Goal: Navigation & Orientation: Find specific page/section

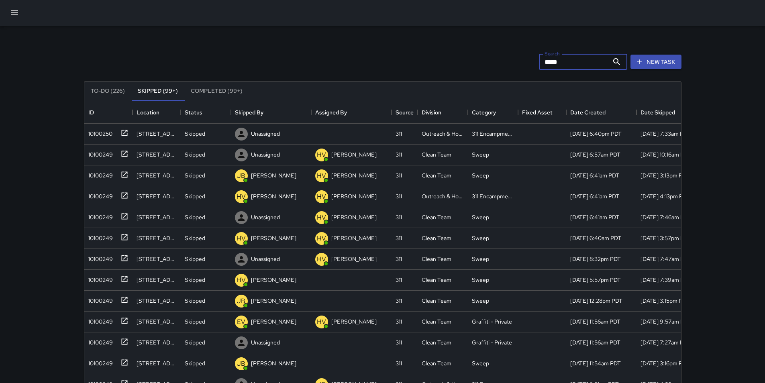
scroll to position [334, 591]
click at [16, 9] on icon "button" at bounding box center [15, 13] width 10 height 10
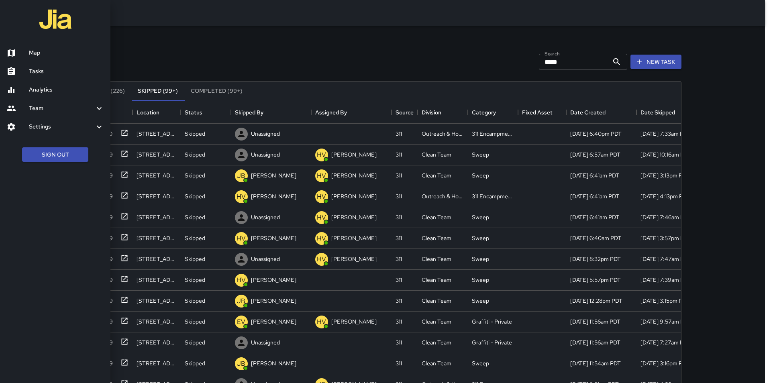
click at [185, 36] on div at bounding box center [385, 191] width 771 height 383
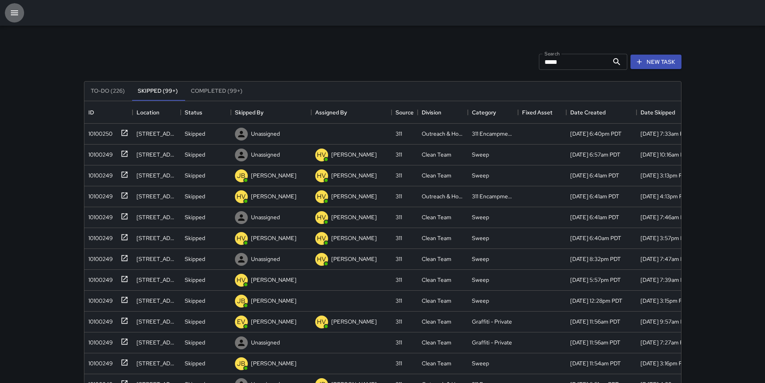
click at [10, 15] on icon "button" at bounding box center [15, 13] width 10 height 10
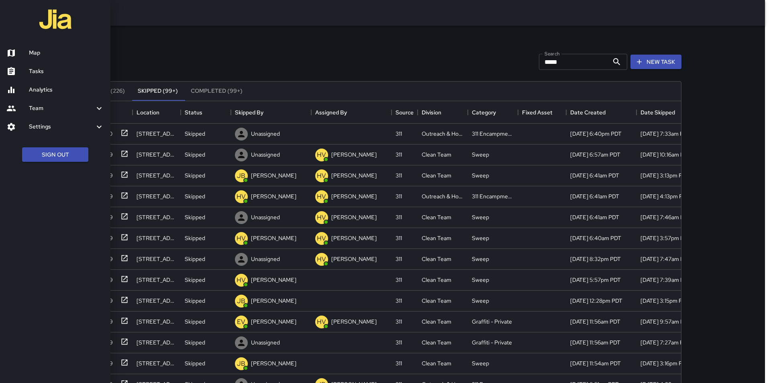
click at [41, 70] on h6 "Tasks" at bounding box center [66, 71] width 75 height 9
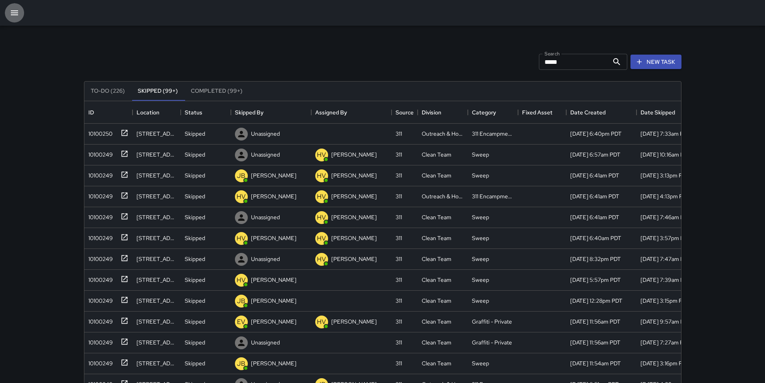
click at [12, 14] on icon "button" at bounding box center [15, 13] width 10 height 10
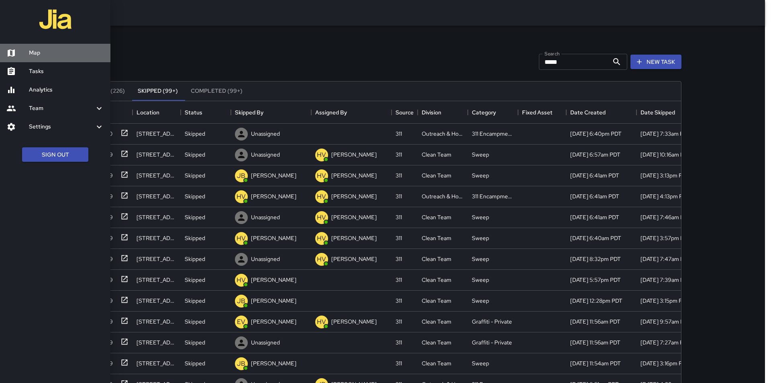
click at [63, 57] on h6 "Map" at bounding box center [66, 53] width 75 height 9
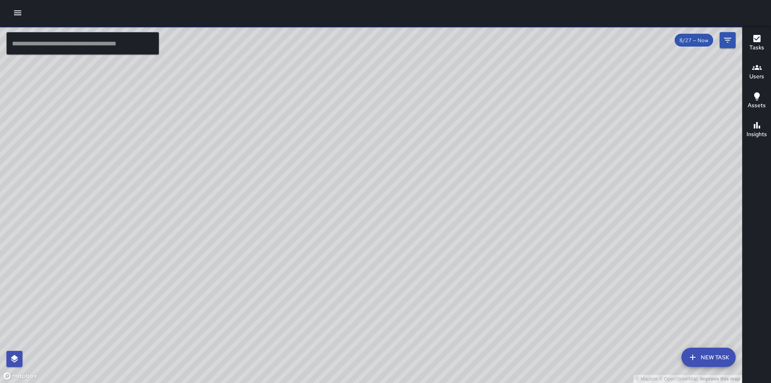
click at [18, 14] on icon "button" at bounding box center [18, 13] width 10 height 10
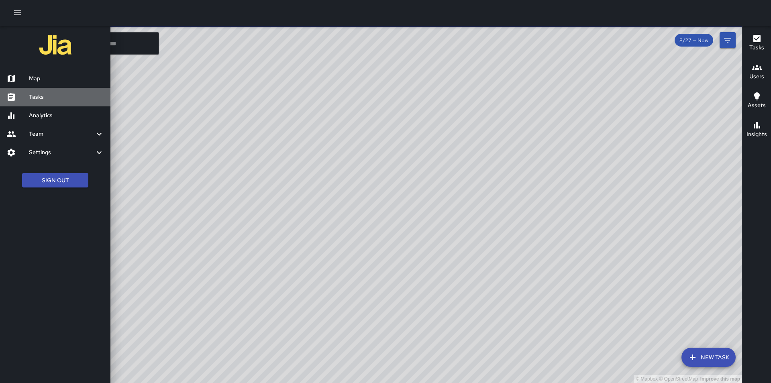
click at [45, 96] on h6 "Tasks" at bounding box center [66, 97] width 75 height 9
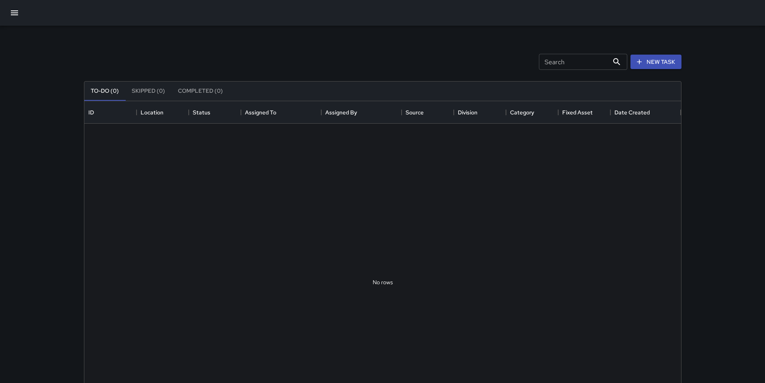
scroll to position [334, 591]
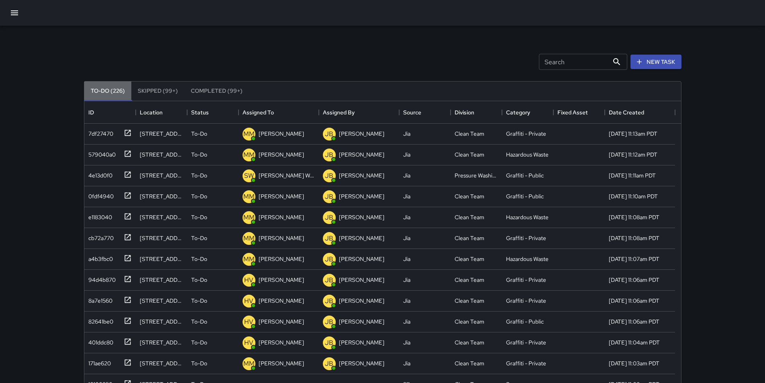
click at [115, 94] on button "To-Do (226)" at bounding box center [107, 91] width 47 height 19
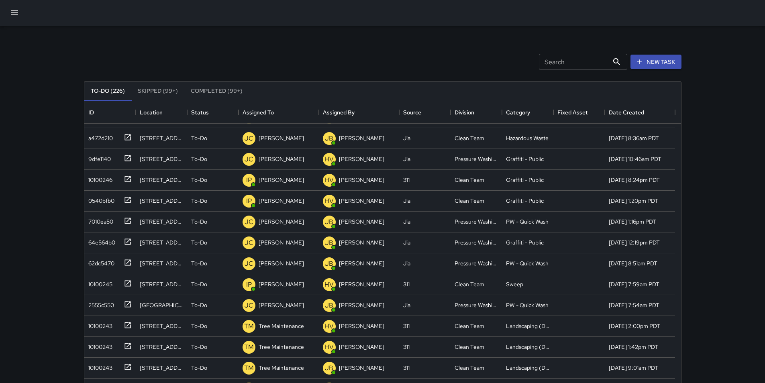
click at [547, 58] on div "Search Search" at bounding box center [583, 62] width 88 height 16
click at [512, 42] on div "Search Search New Task" at bounding box center [382, 62] width 601 height 42
click at [396, 37] on div "Search Search New Task To-Do (226) Skipped (99+) Completed (99+) ID Location St…" at bounding box center [382, 250] width 617 height 449
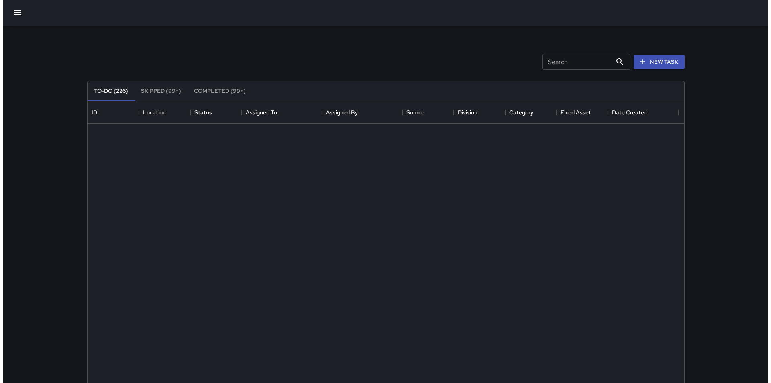
scroll to position [0, 0]
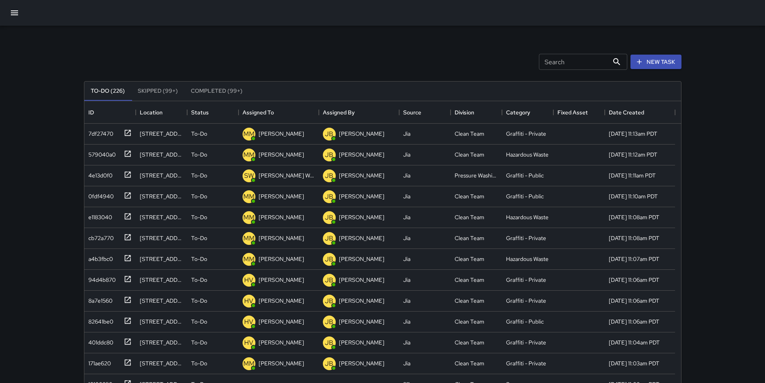
click at [9, 22] on div at bounding box center [382, 13] width 765 height 26
click at [10, 20] on button "button" at bounding box center [14, 12] width 19 height 19
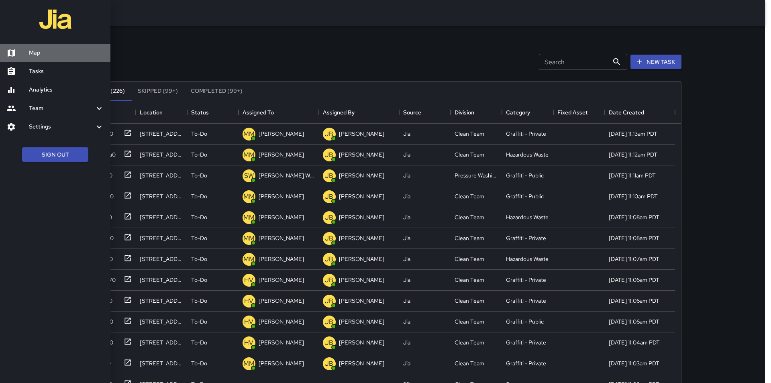
click at [35, 52] on h6 "Map" at bounding box center [66, 53] width 75 height 9
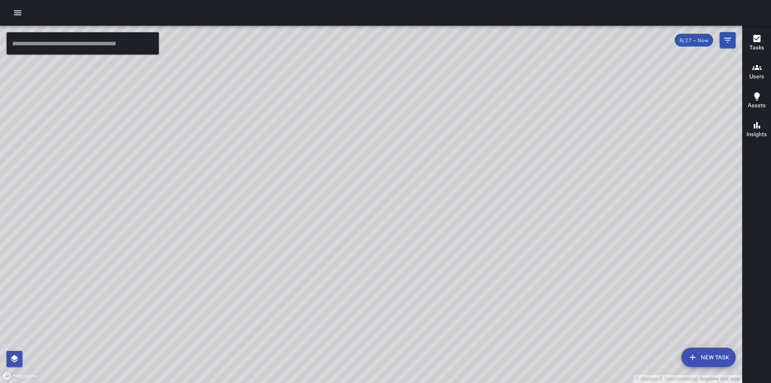
click at [267, 198] on div "© Mapbox © OpenStreetMap Improve this map [PERSON_NAME] Supervisor Tasks 0 / 0 …" at bounding box center [371, 204] width 742 height 357
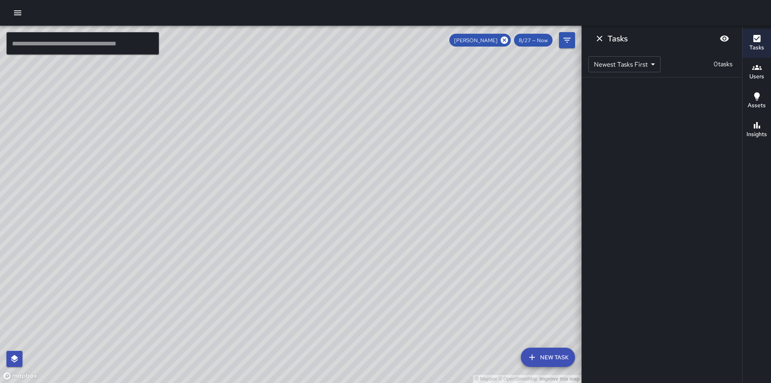
drag, startPoint x: 355, startPoint y: 132, endPoint x: 241, endPoint y: 196, distance: 130.9
click at [221, 211] on div "© Mapbox © OpenStreetMap Improve this map" at bounding box center [291, 204] width 582 height 357
drag, startPoint x: 194, startPoint y: 156, endPoint x: 367, endPoint y: 242, distance: 193.5
click at [367, 242] on div "© Mapbox © OpenStreetMap Improve this map" at bounding box center [291, 204] width 582 height 357
drag, startPoint x: 420, startPoint y: 190, endPoint x: 324, endPoint y: 181, distance: 96.8
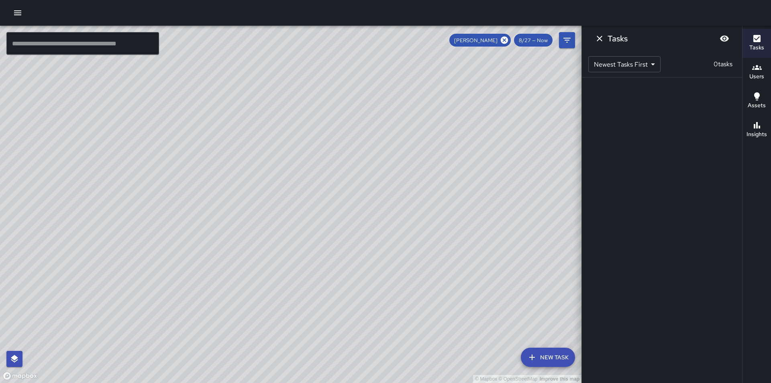
click at [324, 181] on div "© Mapbox © OpenStreetMap Improve this map" at bounding box center [291, 204] width 582 height 357
drag, startPoint x: 247, startPoint y: 320, endPoint x: 216, endPoint y: 276, distance: 53.6
click at [245, 327] on div "© Mapbox © OpenStreetMap Improve this map" at bounding box center [291, 204] width 582 height 357
click at [504, 39] on icon at bounding box center [504, 40] width 9 height 9
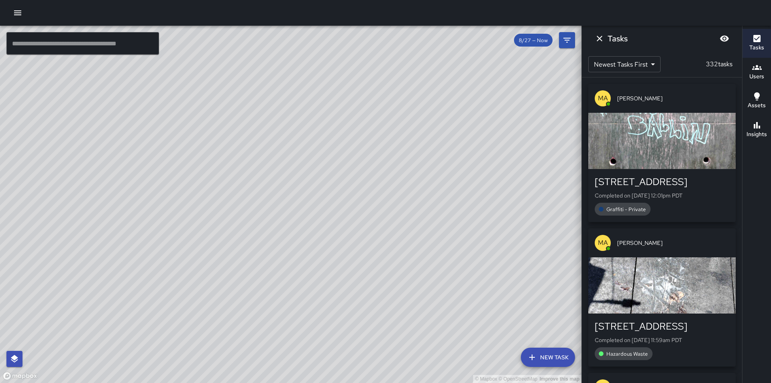
drag, startPoint x: 542, startPoint y: 163, endPoint x: 329, endPoint y: 205, distance: 216.7
click at [329, 205] on div "© Mapbox © OpenStreetMap Improve this map" at bounding box center [291, 204] width 582 height 357
drag, startPoint x: 312, startPoint y: 212, endPoint x: 382, endPoint y: 195, distance: 72.0
click at [382, 195] on div "© Mapbox © OpenStreetMap Improve this map" at bounding box center [291, 204] width 582 height 357
